Goal: Transaction & Acquisition: Purchase product/service

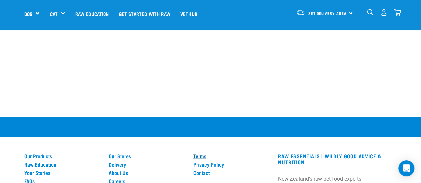
scroll to position [742, 0]
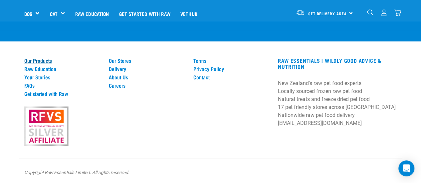
click at [36, 61] on link "Our Products" at bounding box center [62, 61] width 77 height 6
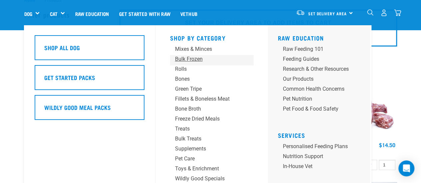
scroll to position [33, 0]
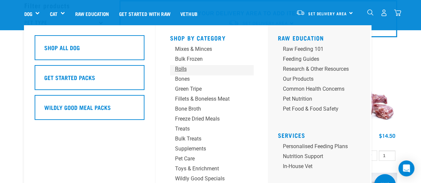
click at [184, 70] on div "Rolls" at bounding box center [206, 69] width 62 height 8
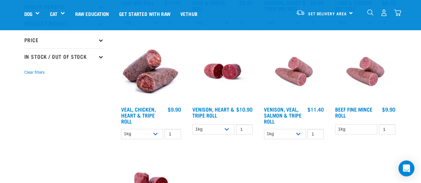
scroll to position [67, 0]
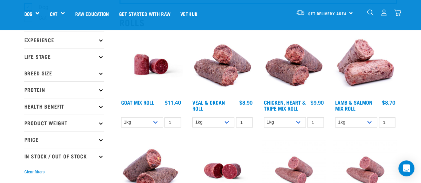
click at [150, 75] on img at bounding box center [151, 65] width 64 height 64
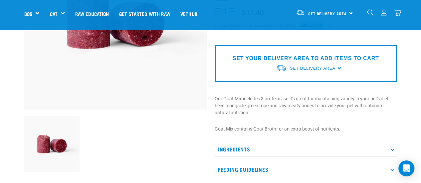
scroll to position [166, 0]
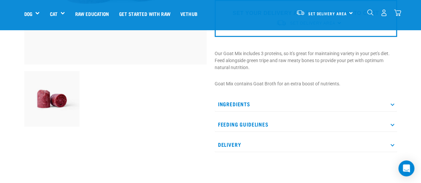
click at [274, 105] on p "Ingredients" at bounding box center [306, 104] width 182 height 15
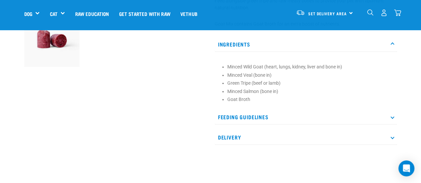
scroll to position [233, 0]
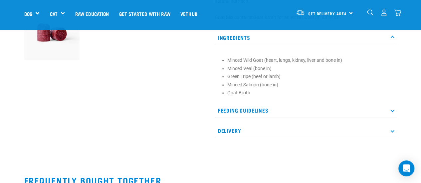
click at [264, 114] on p "Feeding Guidelines" at bounding box center [306, 110] width 182 height 15
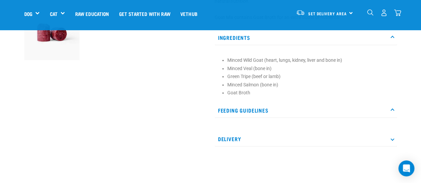
click at [249, 138] on p "Delivery" at bounding box center [306, 139] width 182 height 15
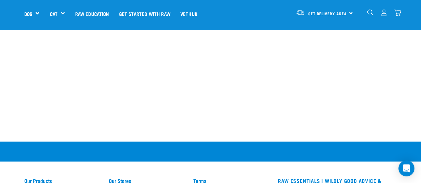
scroll to position [499, 0]
